Goal: Navigation & Orientation: Understand site structure

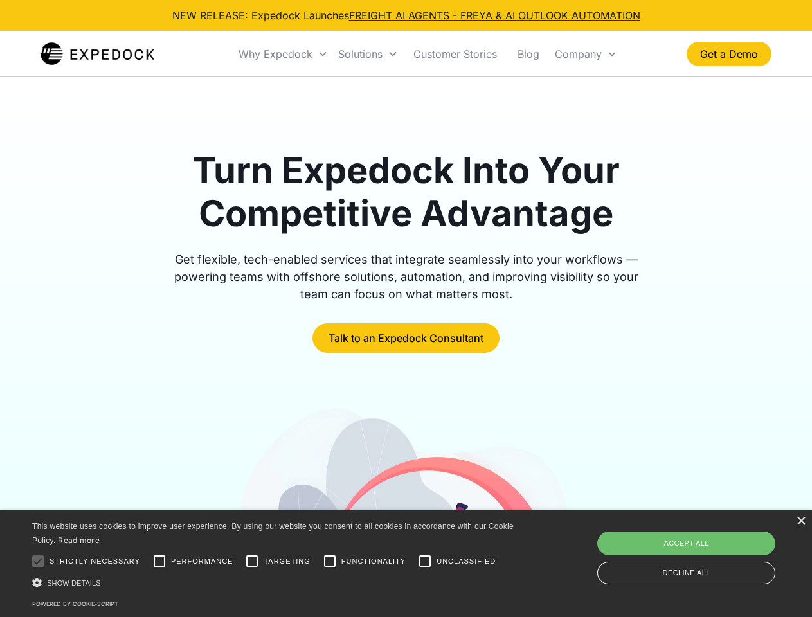
click at [284, 54] on div "Why Expedock" at bounding box center [276, 54] width 74 height 13
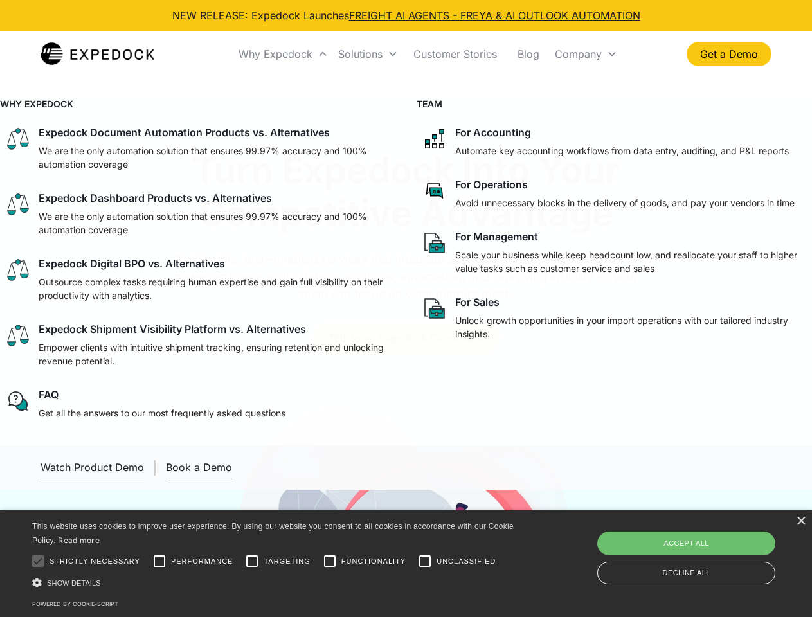
click at [368, 54] on div "Solutions" at bounding box center [360, 54] width 44 height 13
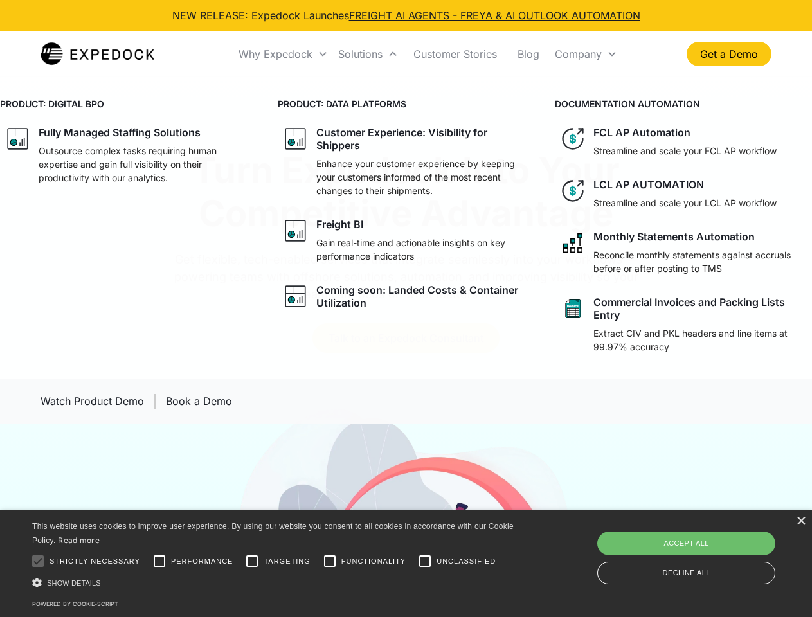
click at [586, 54] on div "Company" at bounding box center [578, 54] width 47 height 13
click at [38, 561] on div at bounding box center [38, 562] width 26 height 26
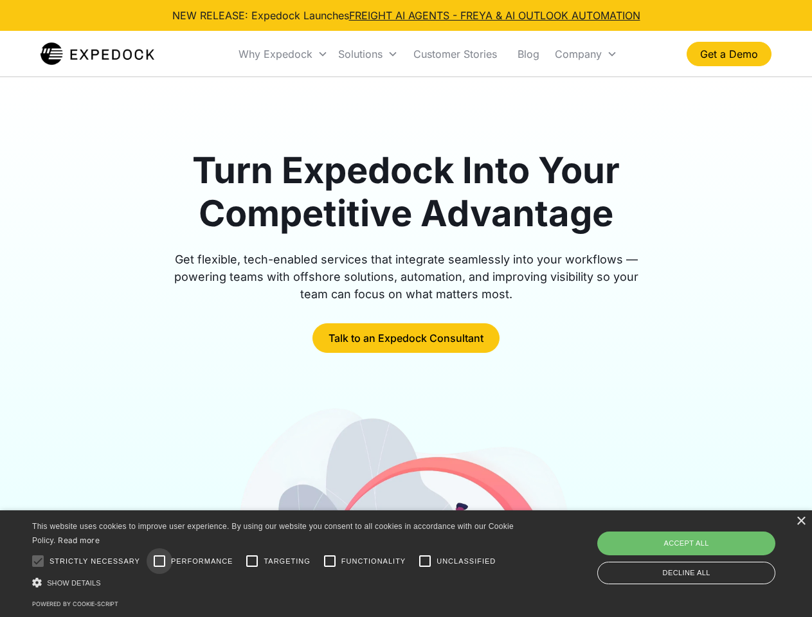
click at [160, 561] on input "Performance" at bounding box center [160, 562] width 26 height 26
checkbox input "true"
click at [252, 561] on input "Targeting" at bounding box center [252, 562] width 26 height 26
checkbox input "true"
click at [330, 561] on input "Functionality" at bounding box center [330, 562] width 26 height 26
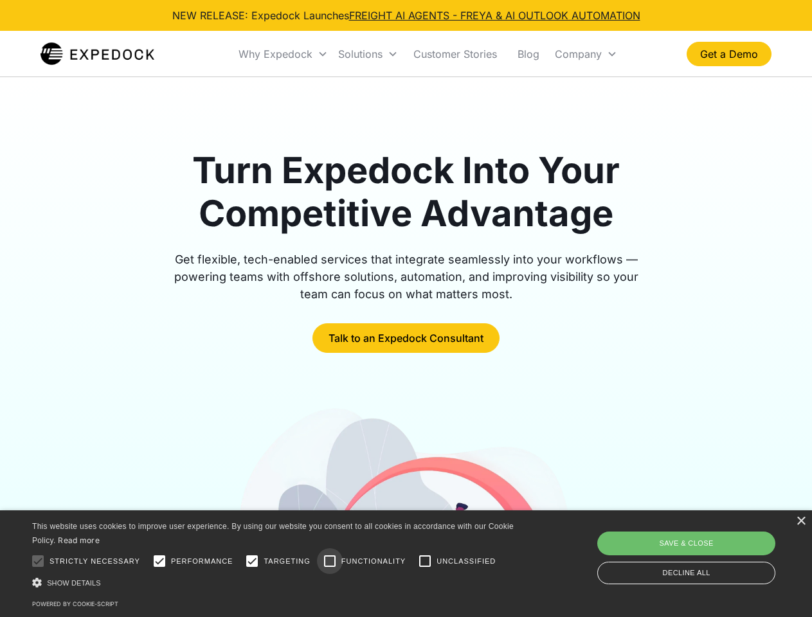
checkbox input "true"
click at [425, 561] on input "Unclassified" at bounding box center [425, 562] width 26 height 26
checkbox input "true"
click at [275, 583] on div "Show details Hide details" at bounding box center [275, 583] width 486 height 14
